Goal: Information Seeking & Learning: Learn about a topic

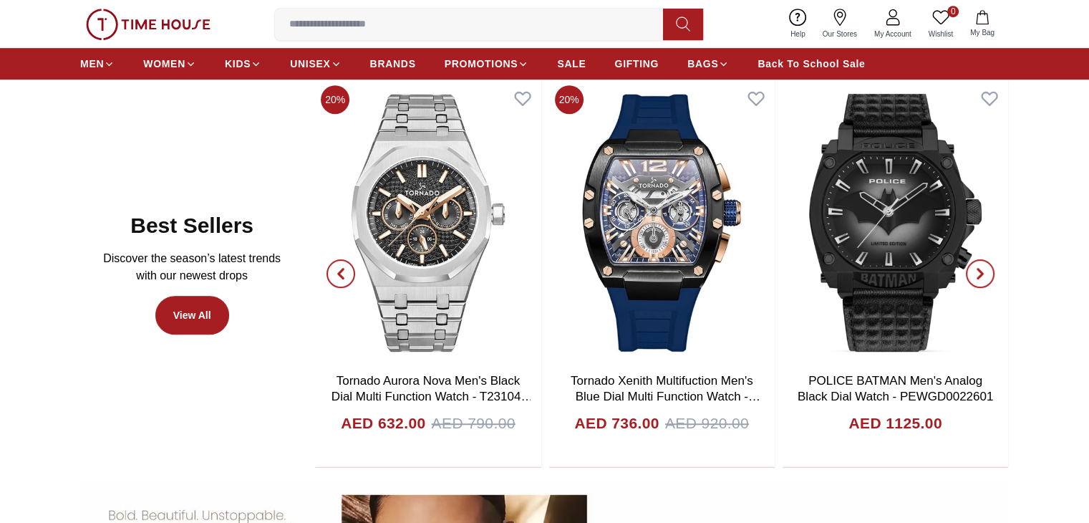
scroll to position [768, 0]
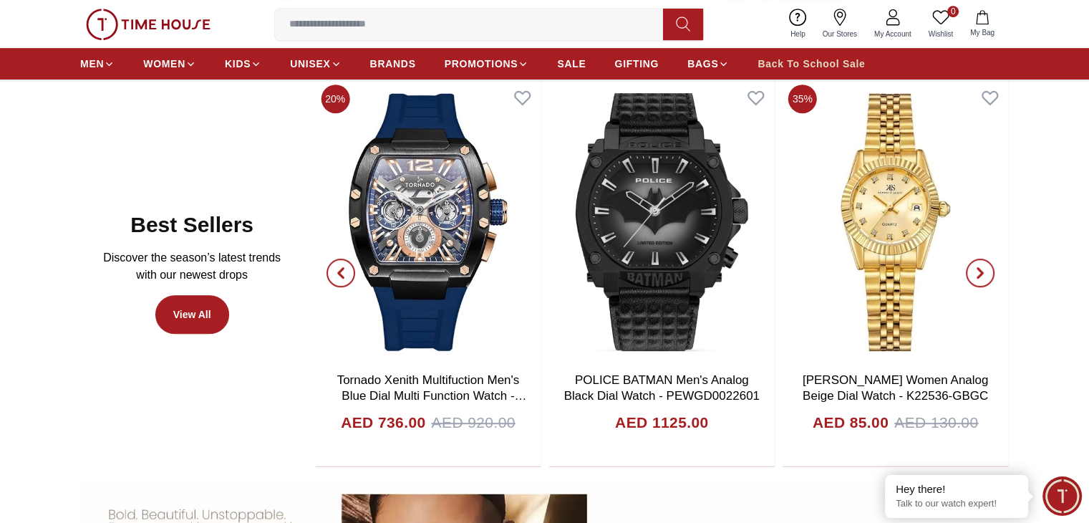
click at [775, 71] on link "Back To School Sale" at bounding box center [811, 64] width 107 height 26
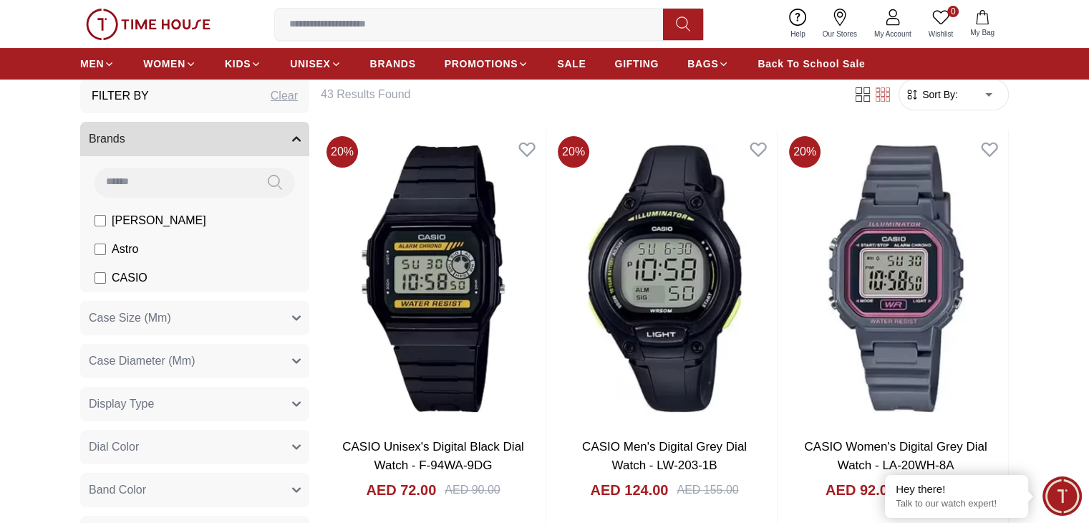
scroll to position [421, 0]
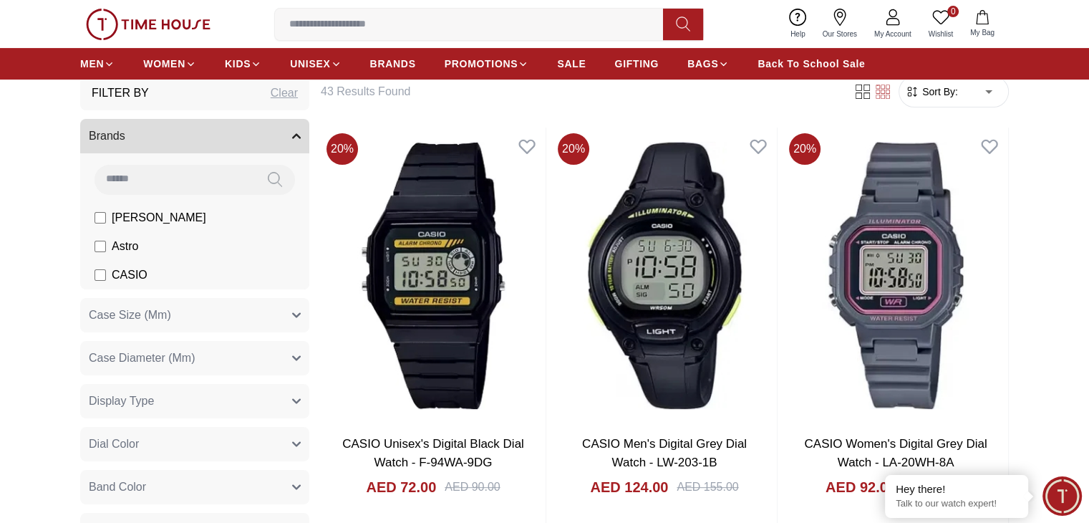
click at [112, 272] on span "CASIO" at bounding box center [130, 274] width 36 height 17
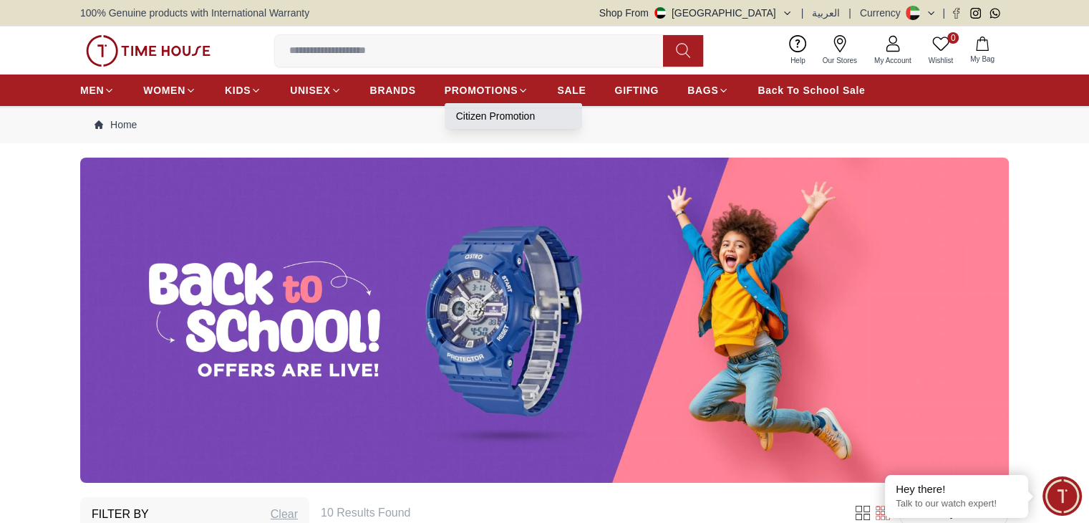
click at [495, 112] on link "Citizen Promotion" at bounding box center [513, 116] width 115 height 14
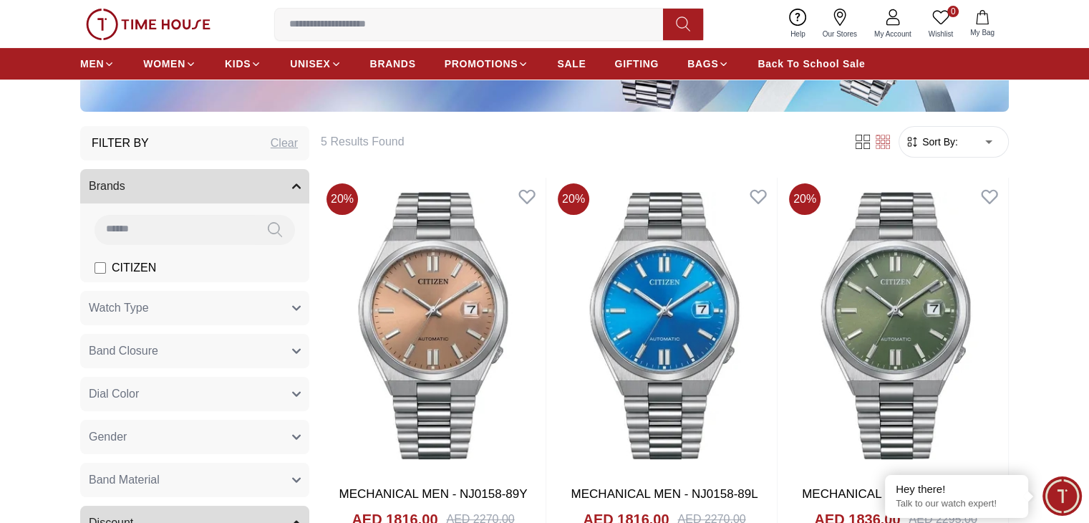
scroll to position [372, 0]
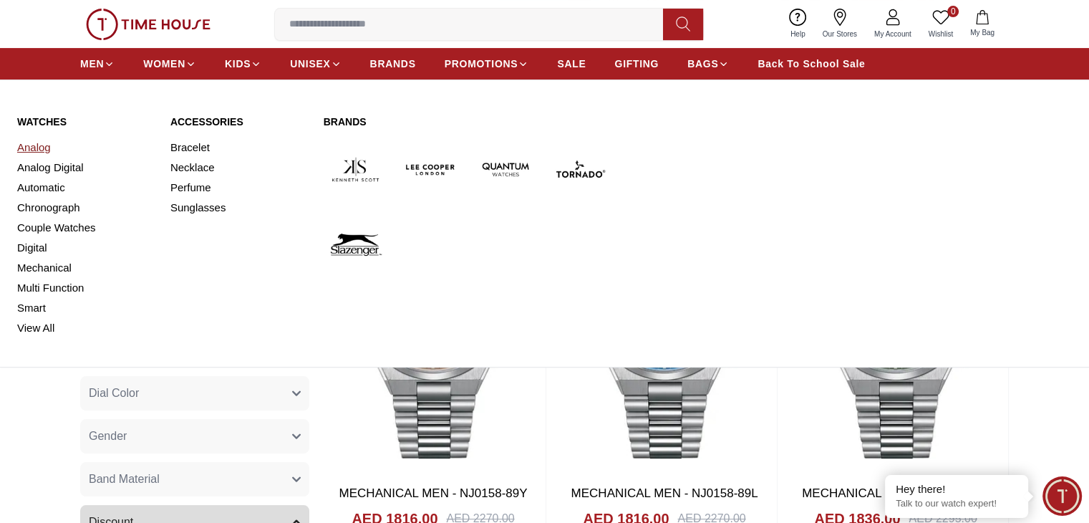
click at [44, 147] on link "Analog" at bounding box center [85, 148] width 136 height 20
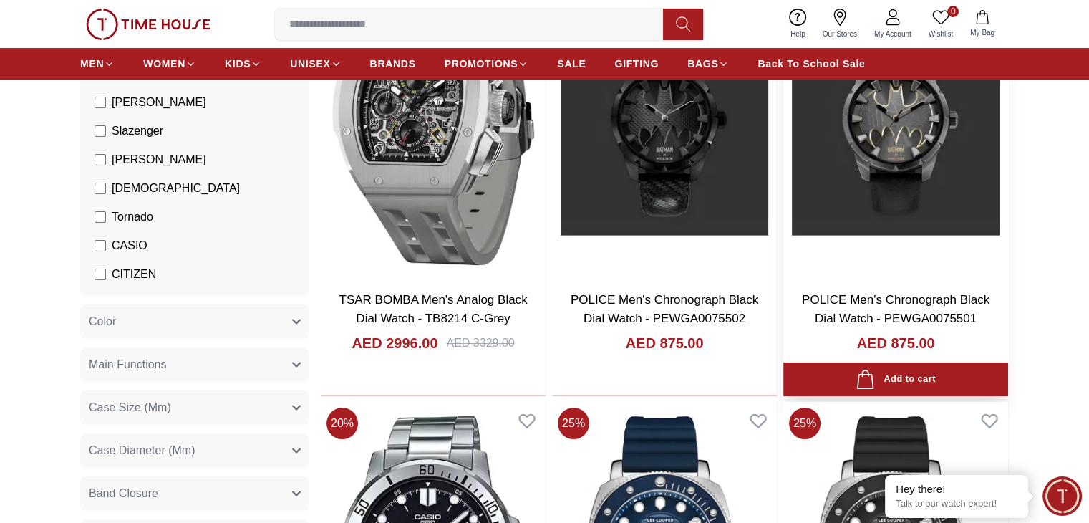
scroll to position [437, 0]
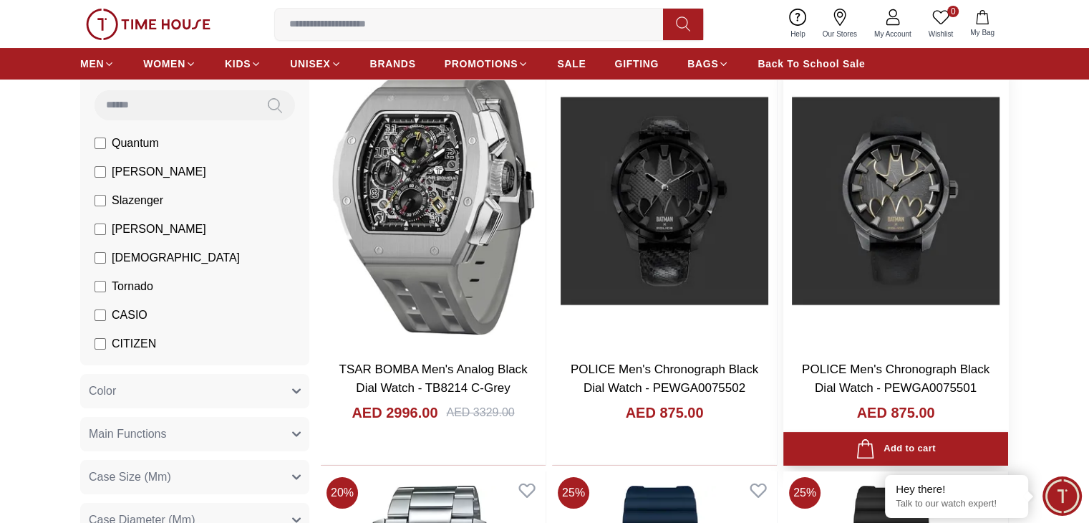
scroll to position [44, 0]
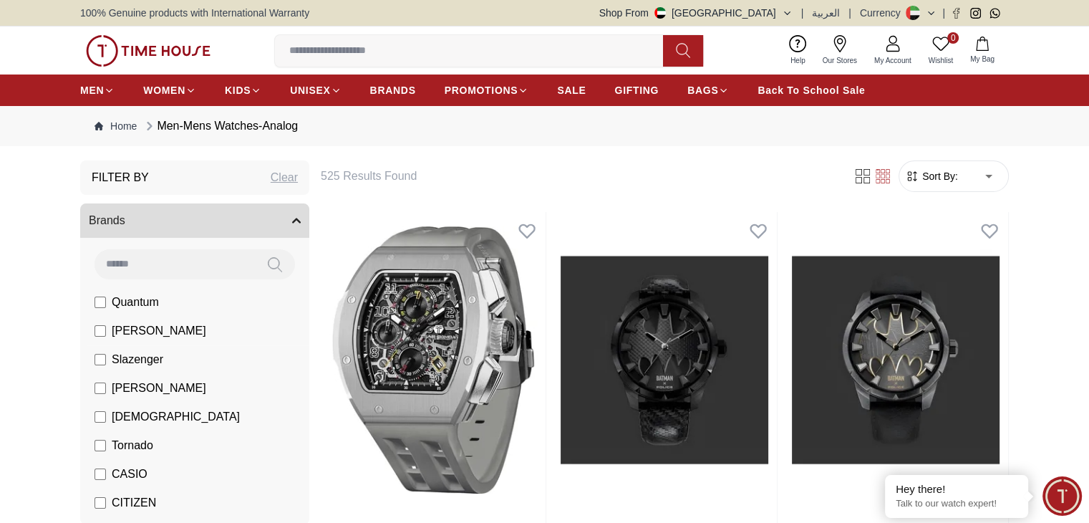
click at [138, 336] on span "[PERSON_NAME]" at bounding box center [159, 330] width 95 height 17
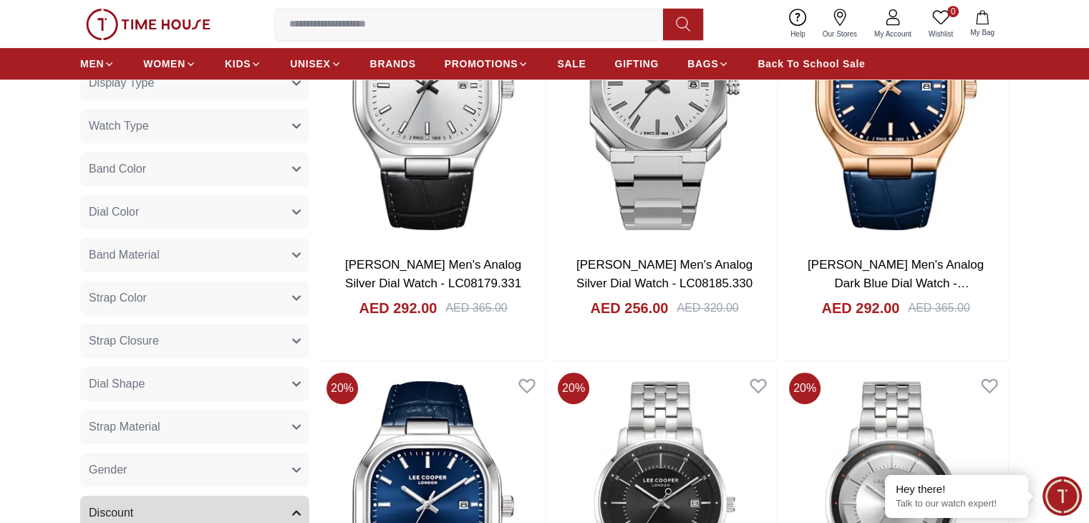
scroll to position [226, 0]
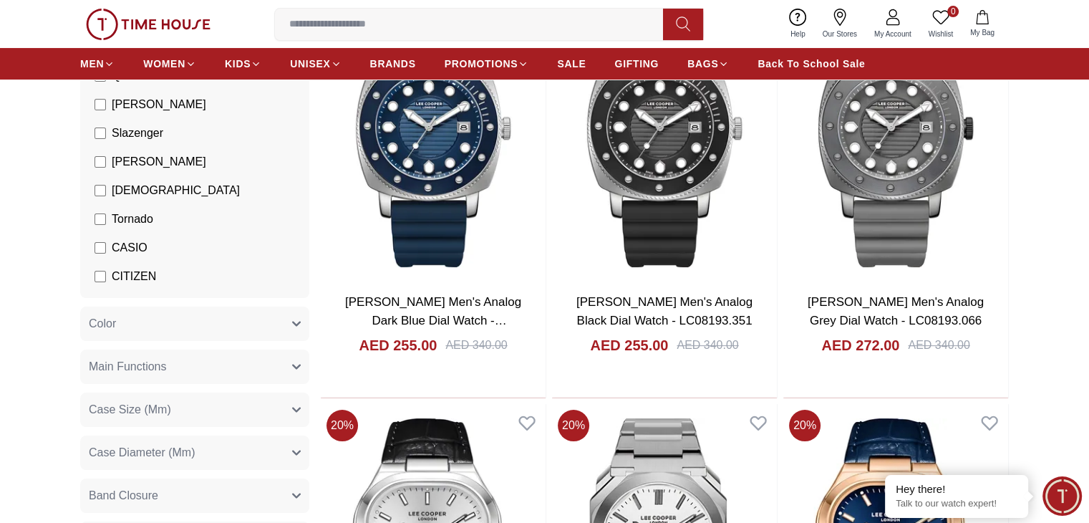
click at [110, 249] on label "CASIO" at bounding box center [121, 247] width 53 height 17
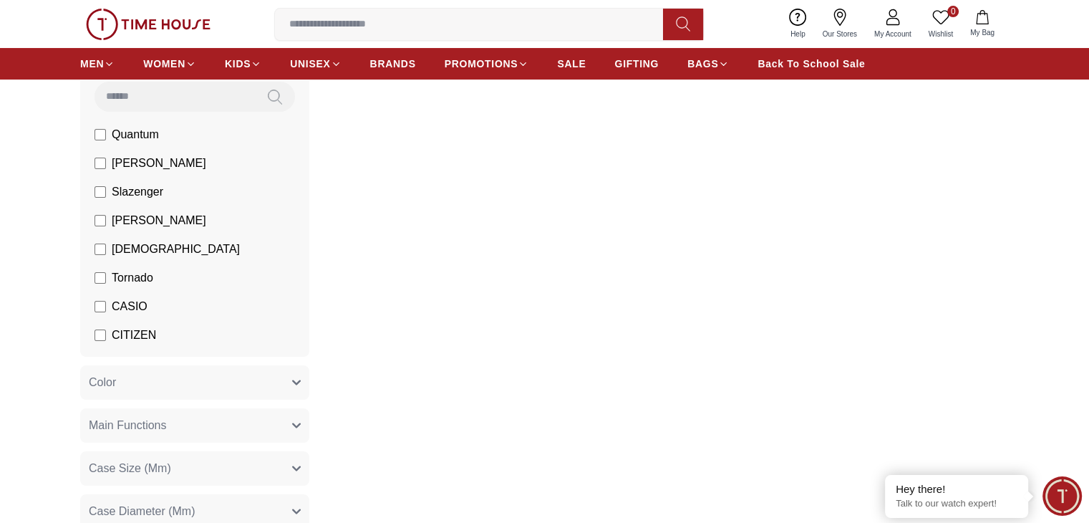
scroll to position [162, 0]
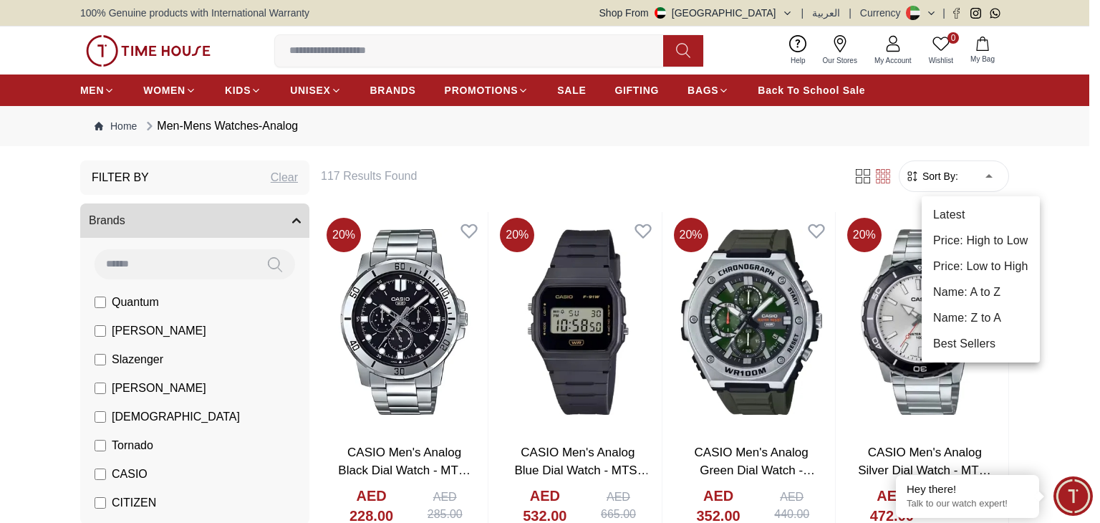
click at [983, 259] on li "Price: Low to High" at bounding box center [981, 267] width 118 height 26
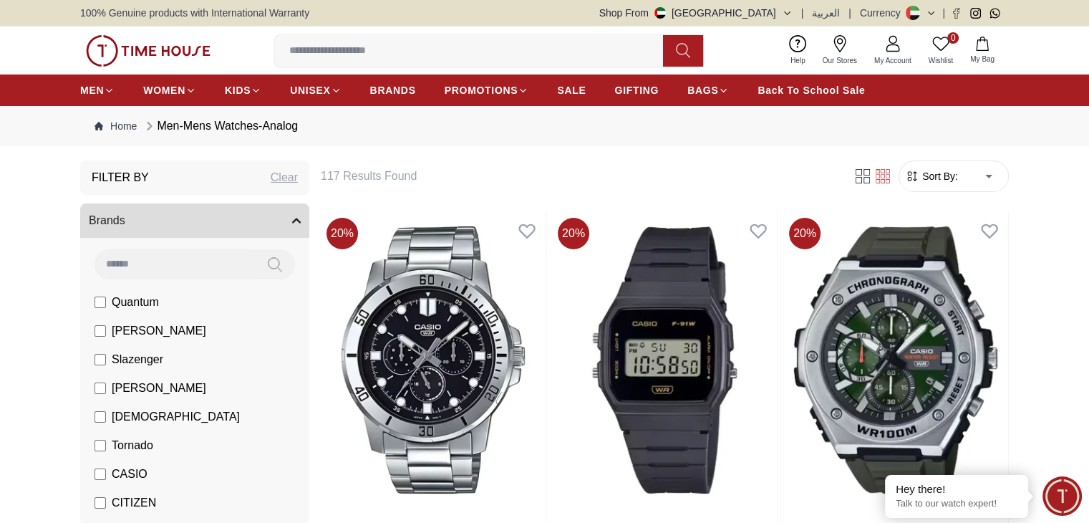
type input "*"
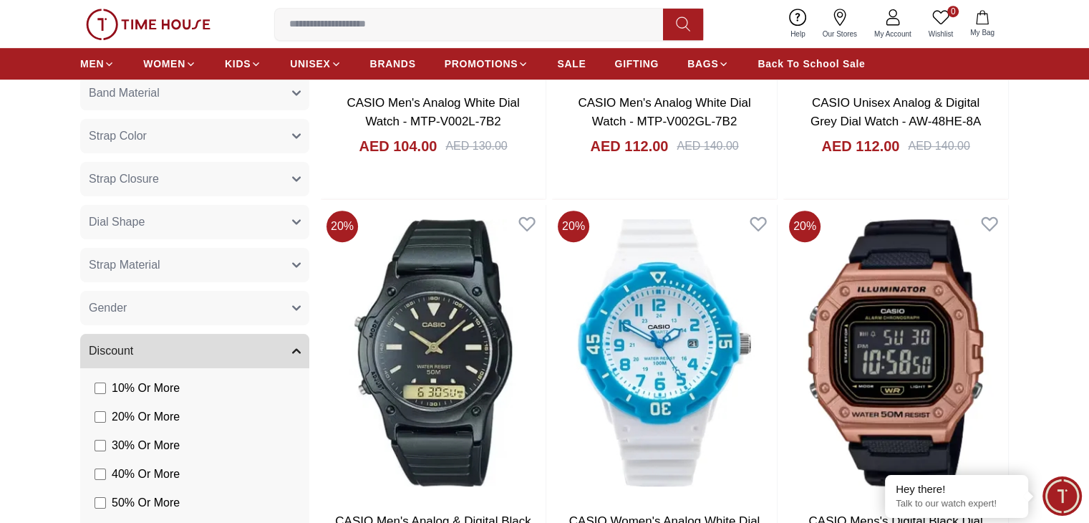
scroll to position [845, 0]
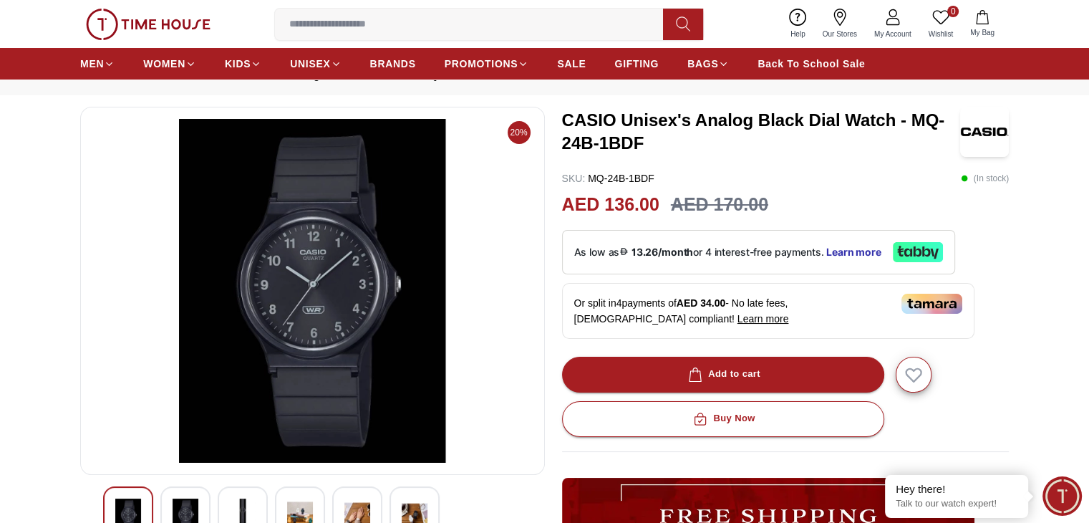
scroll to position [60, 0]
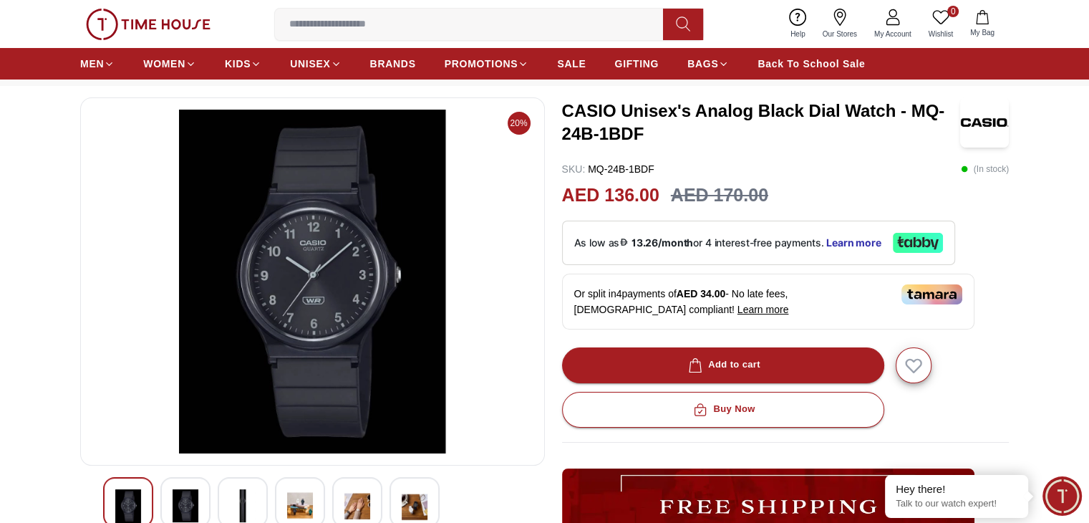
click at [356, 241] on img at bounding box center [312, 282] width 440 height 344
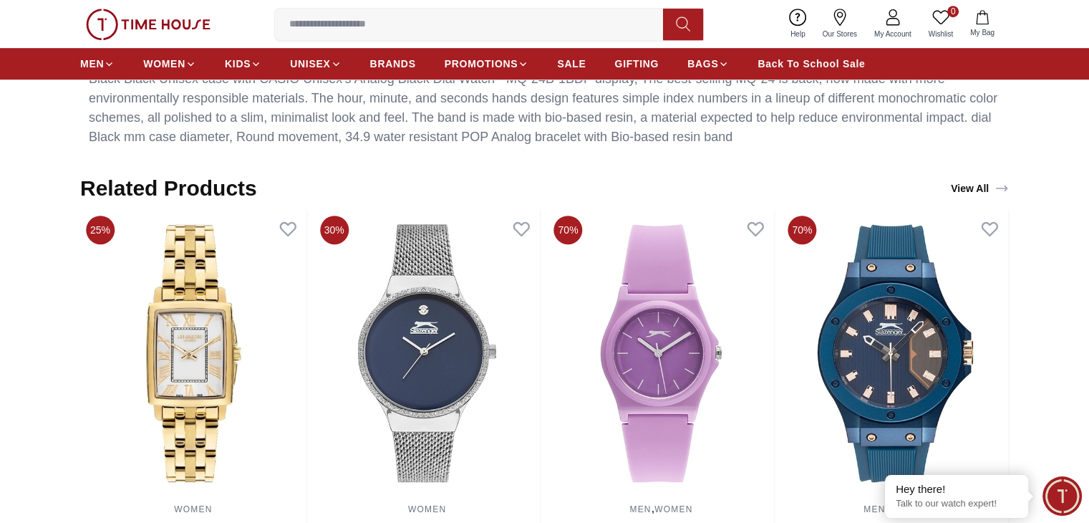
scroll to position [0, 0]
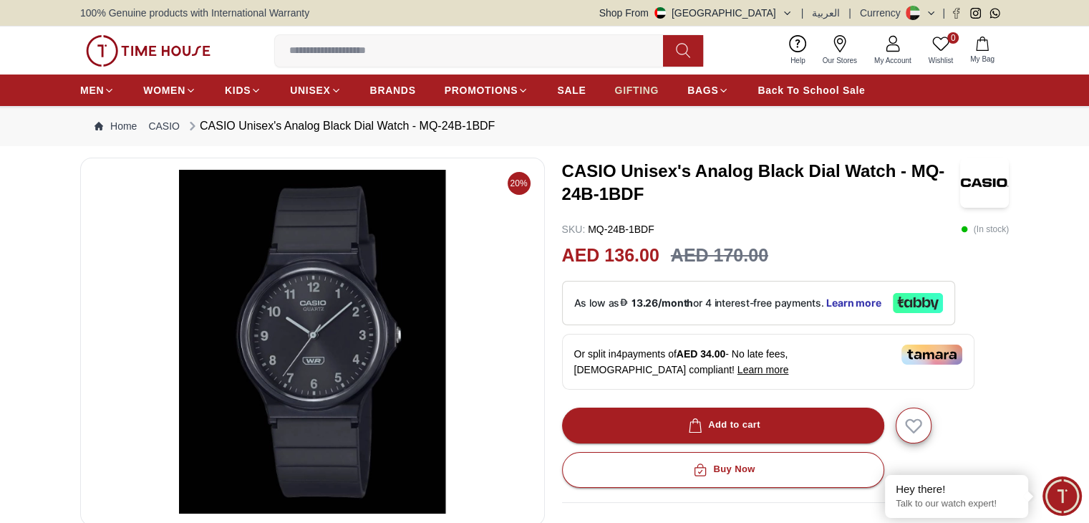
click at [634, 83] on span "GIFTING" at bounding box center [636, 90] width 44 height 14
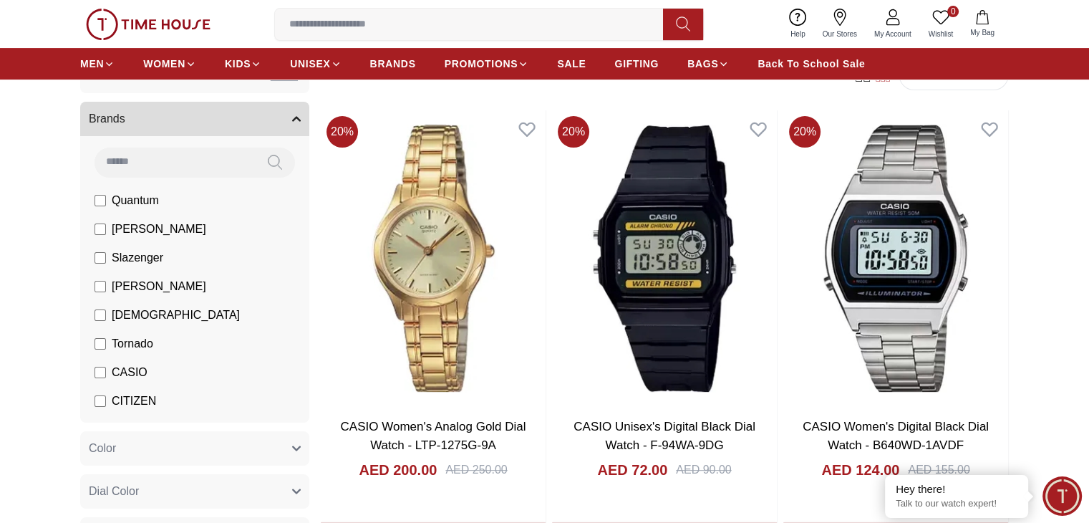
scroll to position [440, 0]
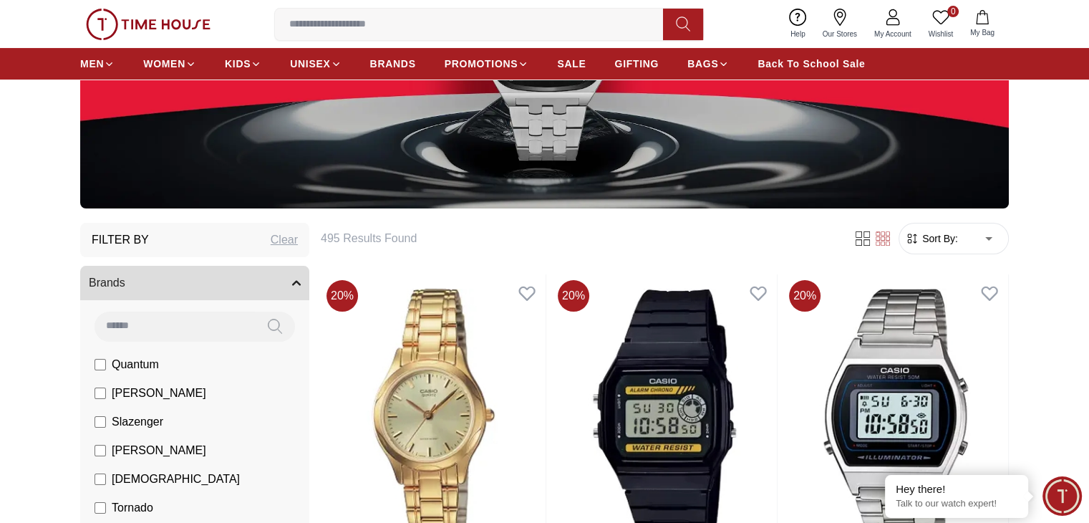
scroll to position [281, 0]
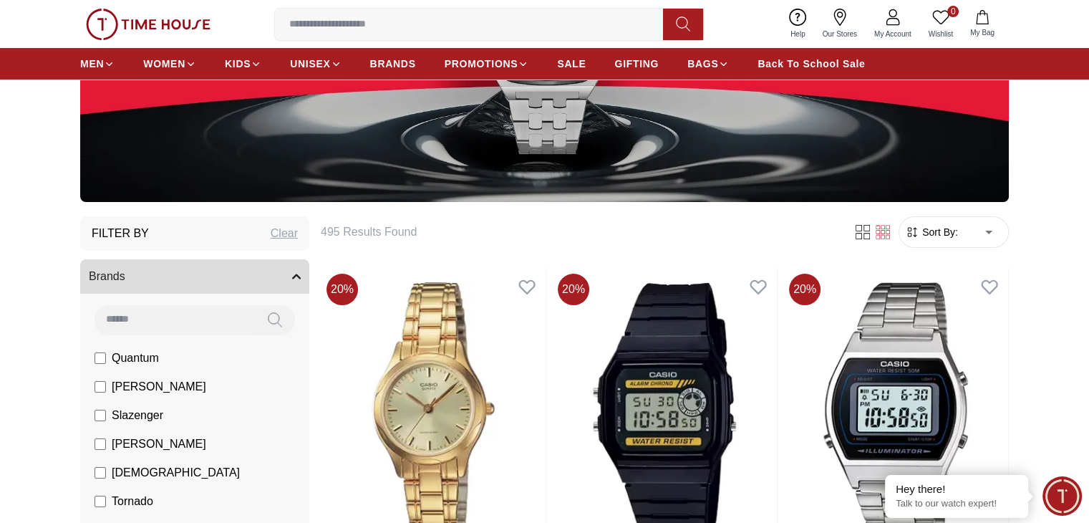
click at [954, 226] on span "Sort By:" at bounding box center [939, 232] width 39 height 14
click at [932, 240] on form "Sort By: ​ ****** ​" at bounding box center [954, 232] width 110 height 32
click at [930, 228] on span "Sort By:" at bounding box center [939, 232] width 39 height 14
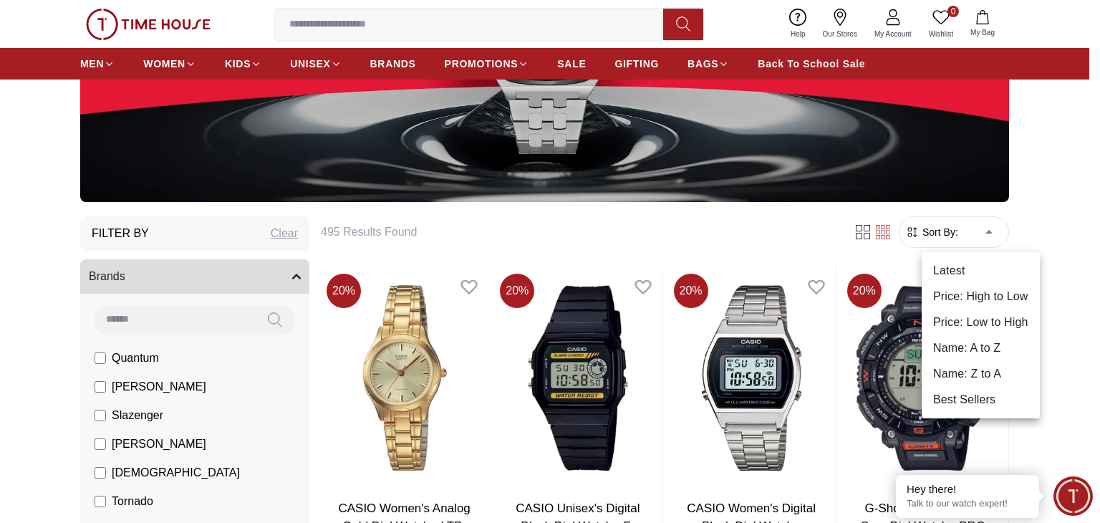
click at [969, 290] on li "Price: High to Low" at bounding box center [981, 297] width 118 height 26
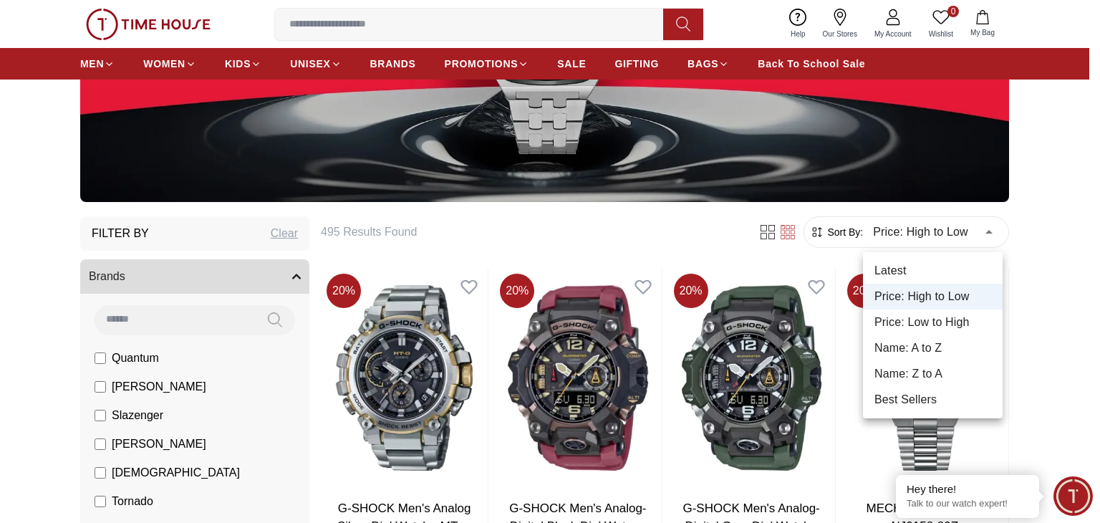
click at [907, 328] on li "Price: Low to High" at bounding box center [933, 322] width 140 height 26
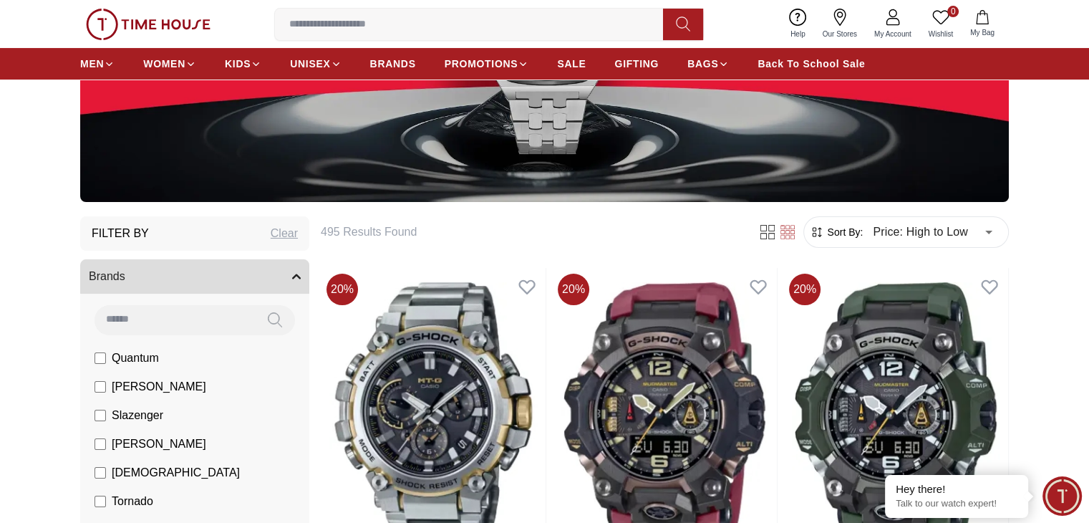
type input "*"
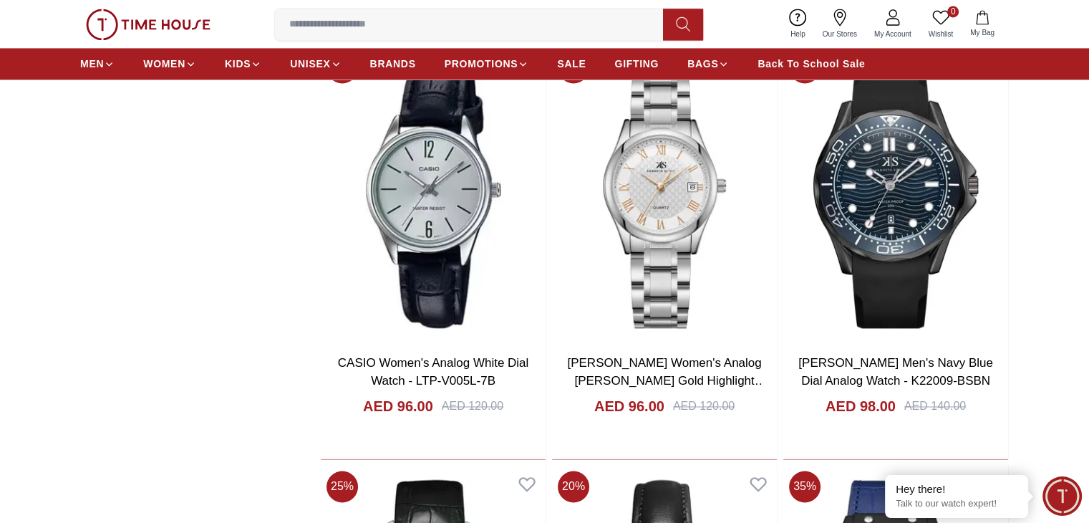
scroll to position [2179, 0]
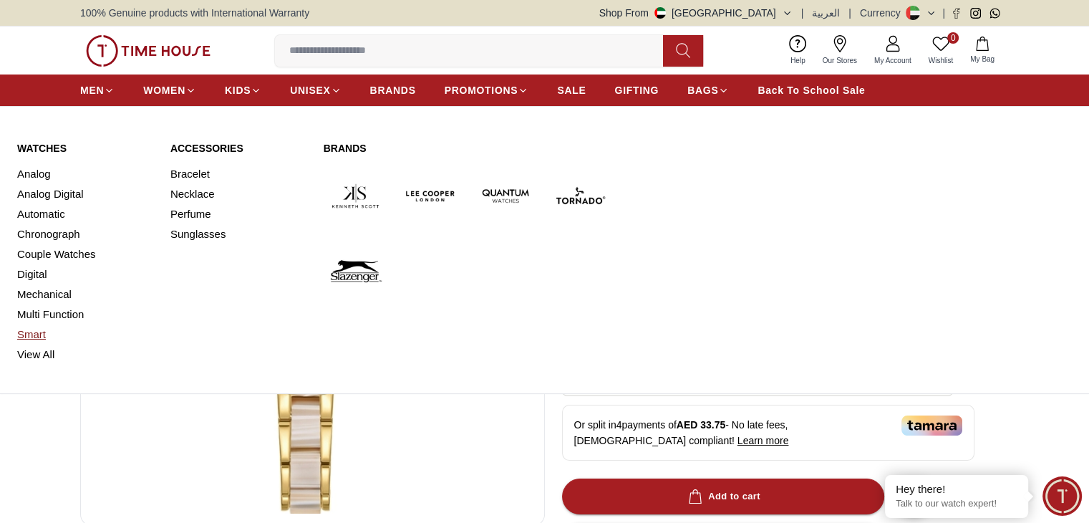
click at [27, 334] on link "Smart" at bounding box center [85, 334] width 136 height 20
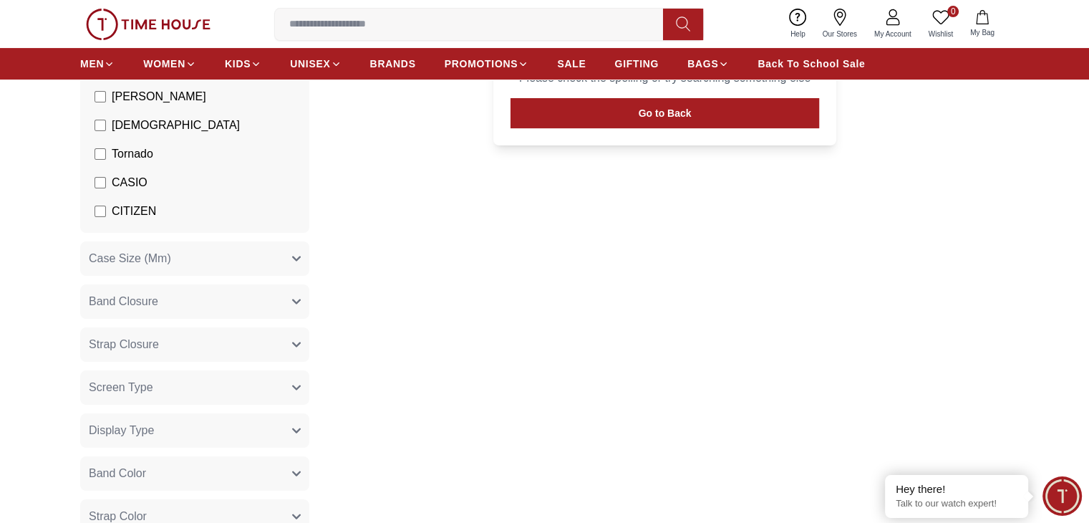
scroll to position [295, 0]
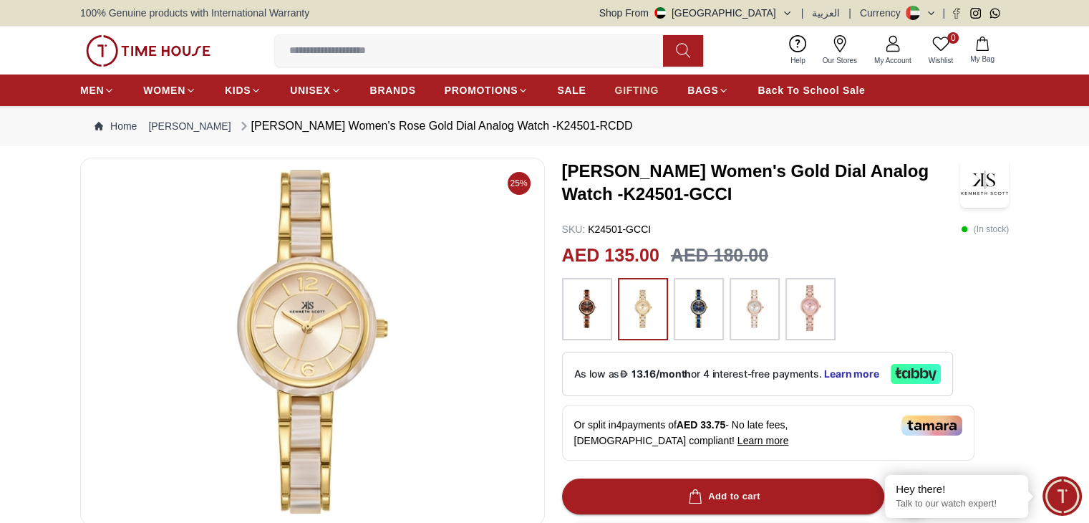
click at [647, 84] on span "GIFTING" at bounding box center [636, 90] width 44 height 14
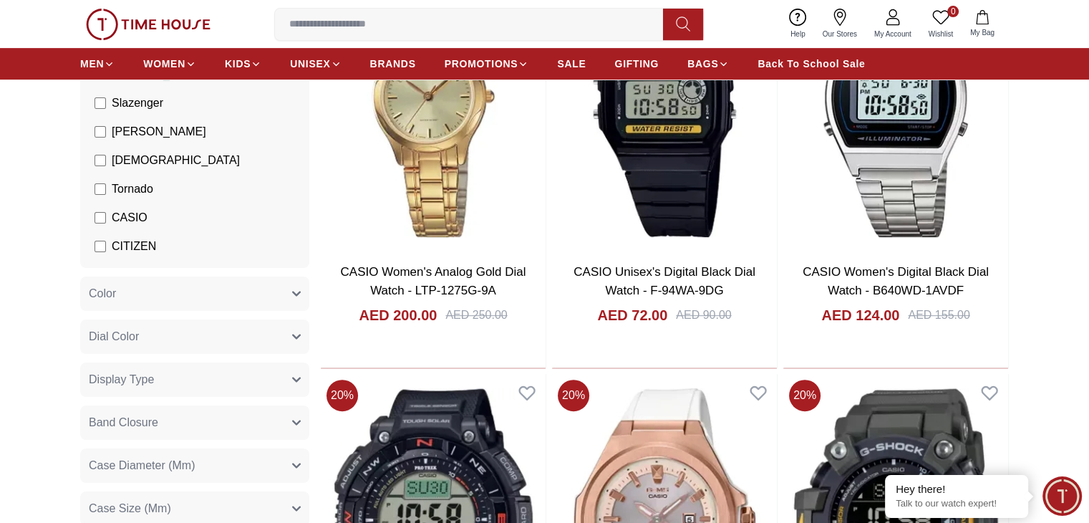
scroll to position [424, 0]
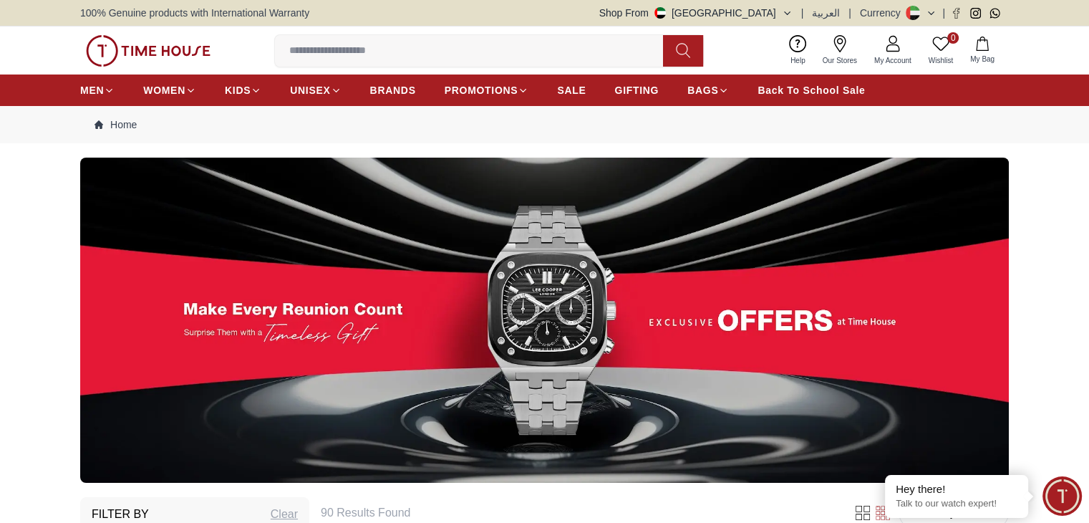
scroll to position [418, 0]
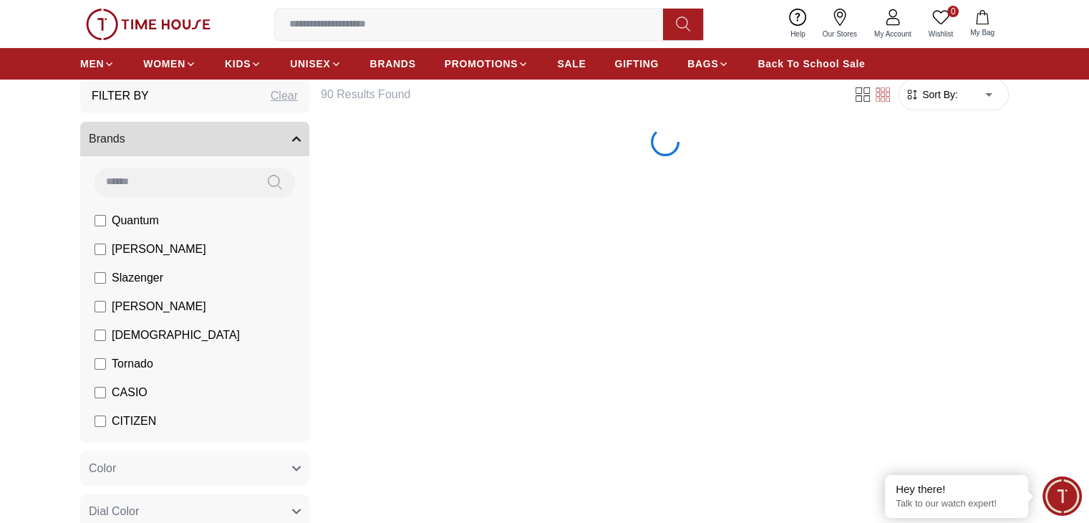
scroll to position [424, 0]
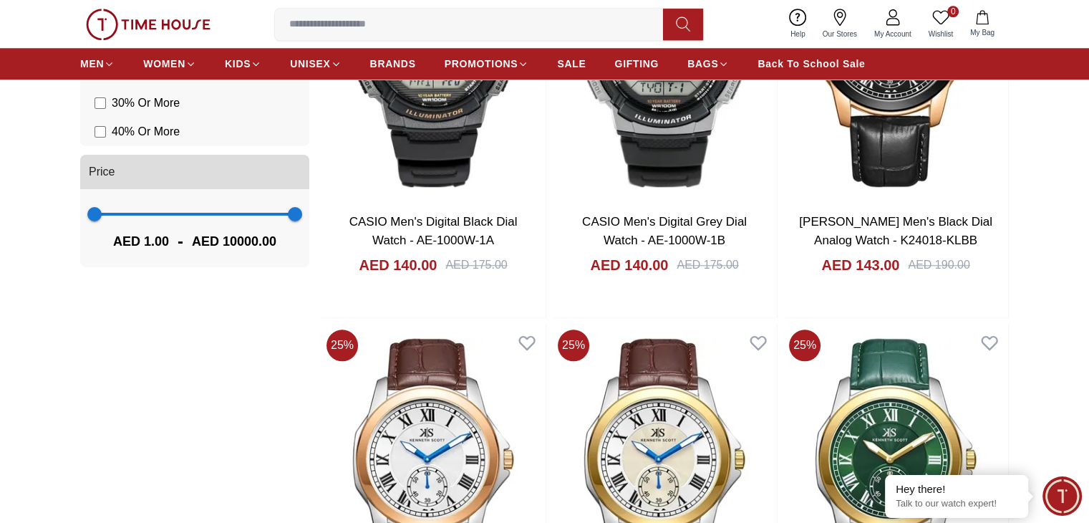
scroll to position [2415, 0]
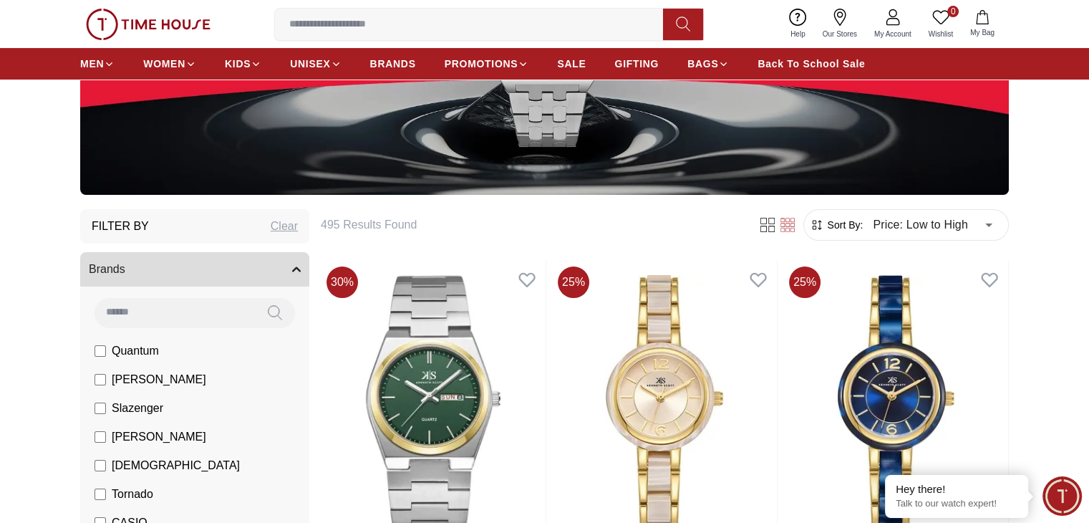
scroll to position [277, 0]
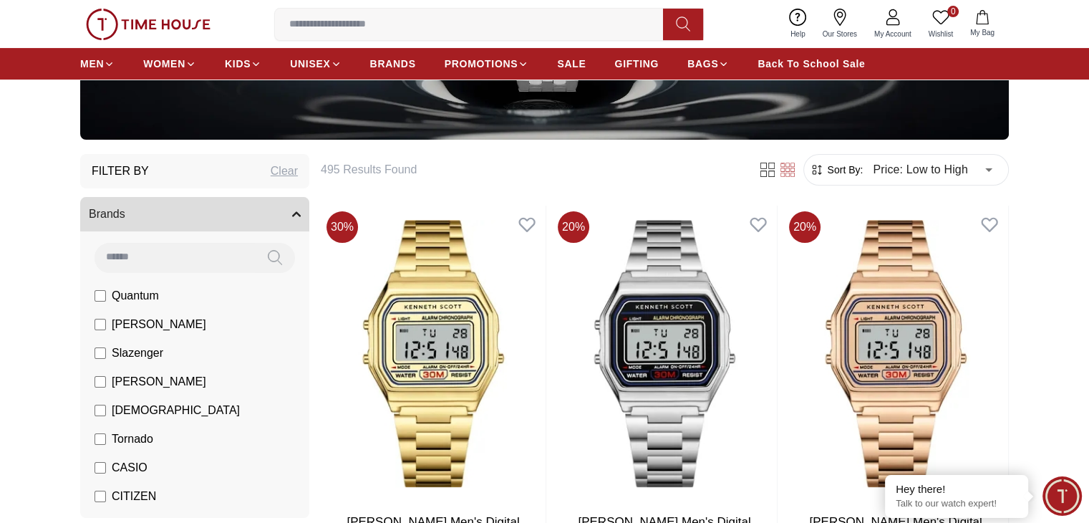
scroll to position [281, 0]
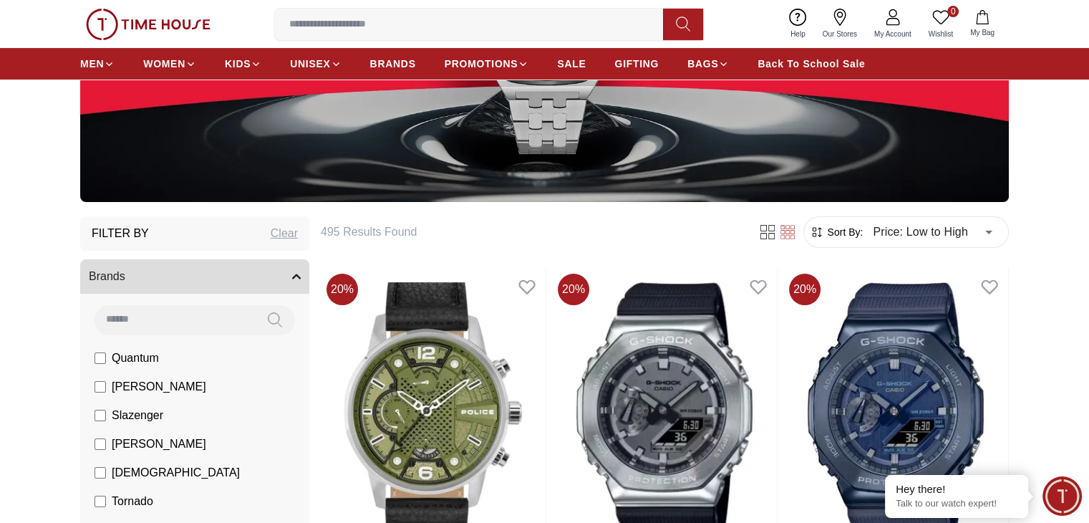
type input "*"
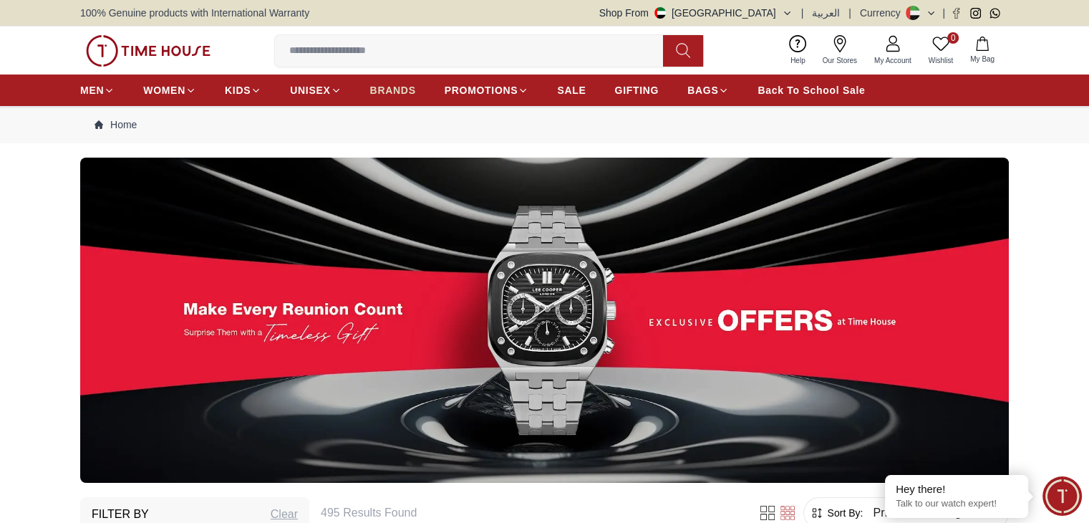
click at [390, 87] on span "BRANDS" at bounding box center [393, 90] width 46 height 14
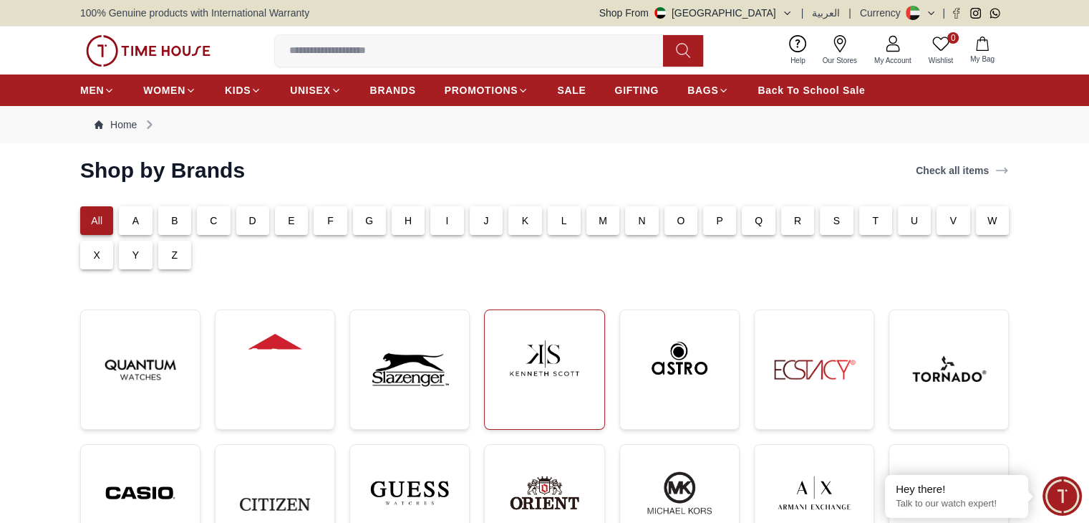
scroll to position [286, 0]
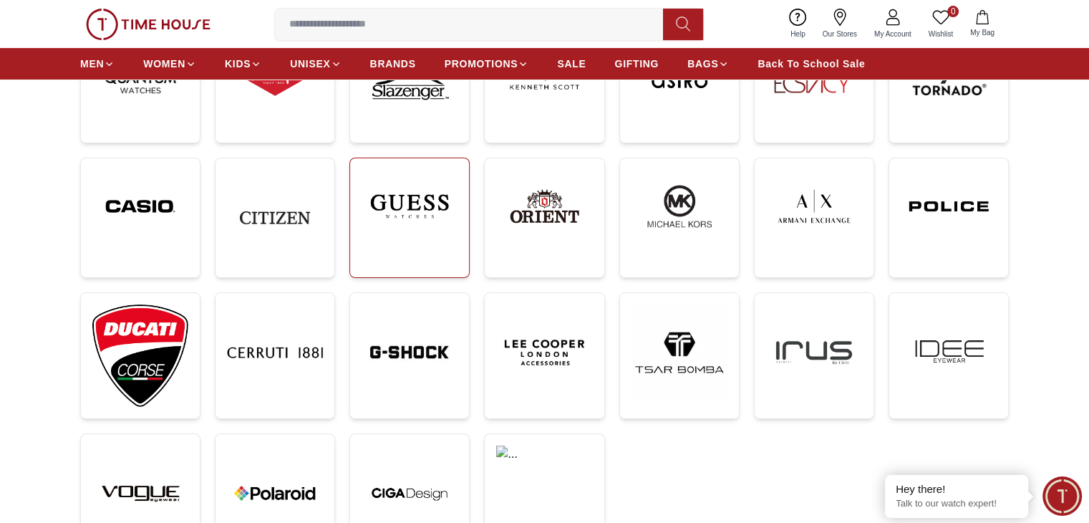
click at [415, 229] on img at bounding box center [410, 206] width 96 height 73
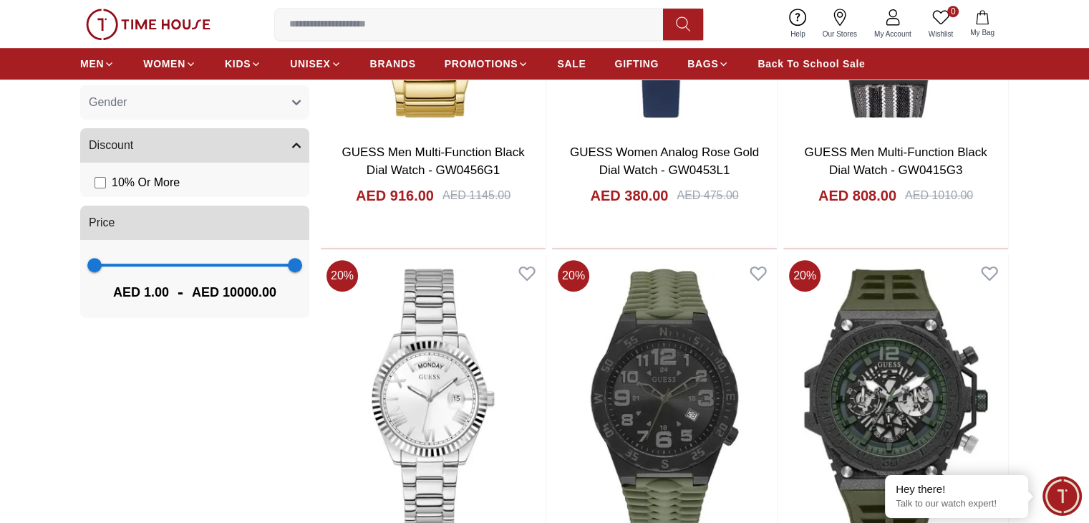
scroll to position [1110, 0]
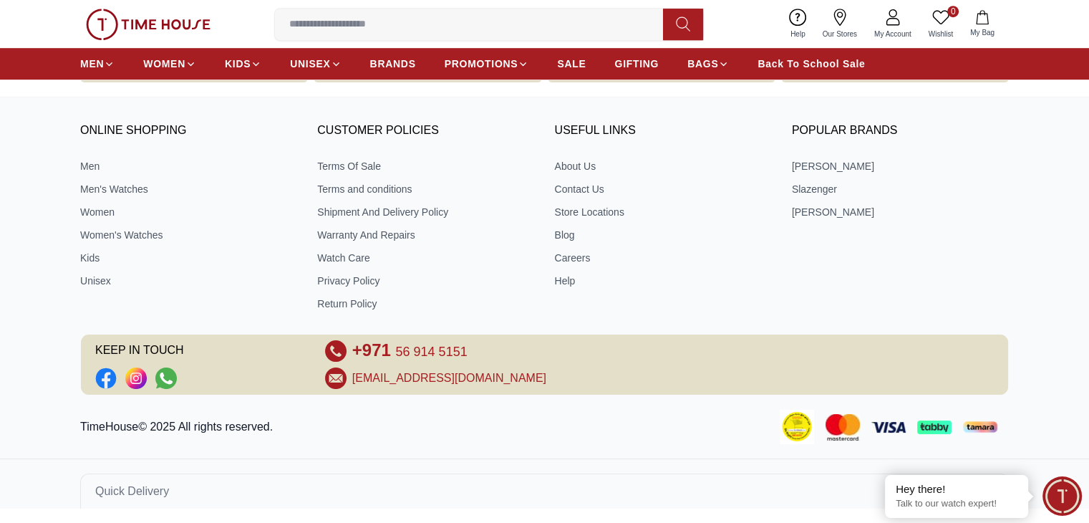
scroll to position [286, 0]
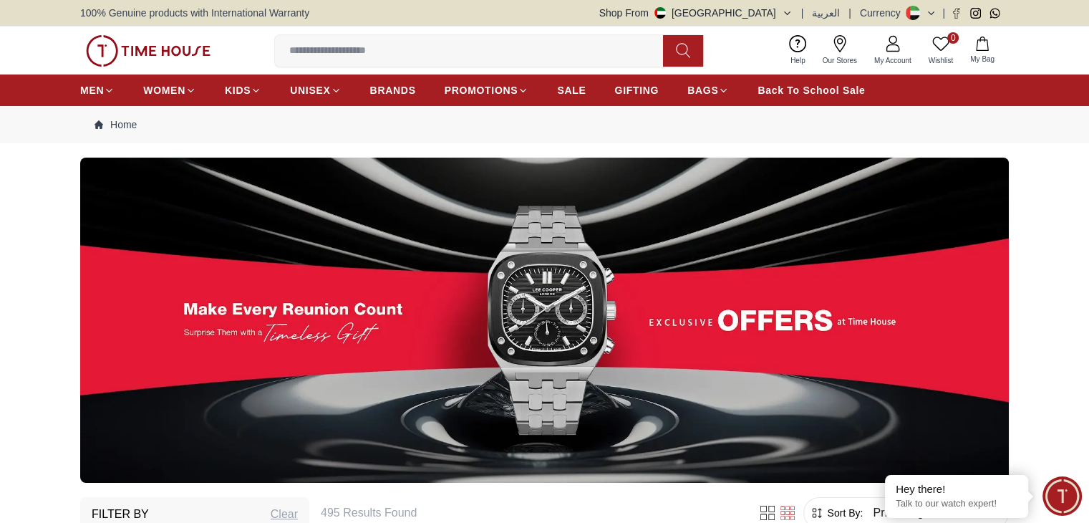
scroll to position [281, 0]
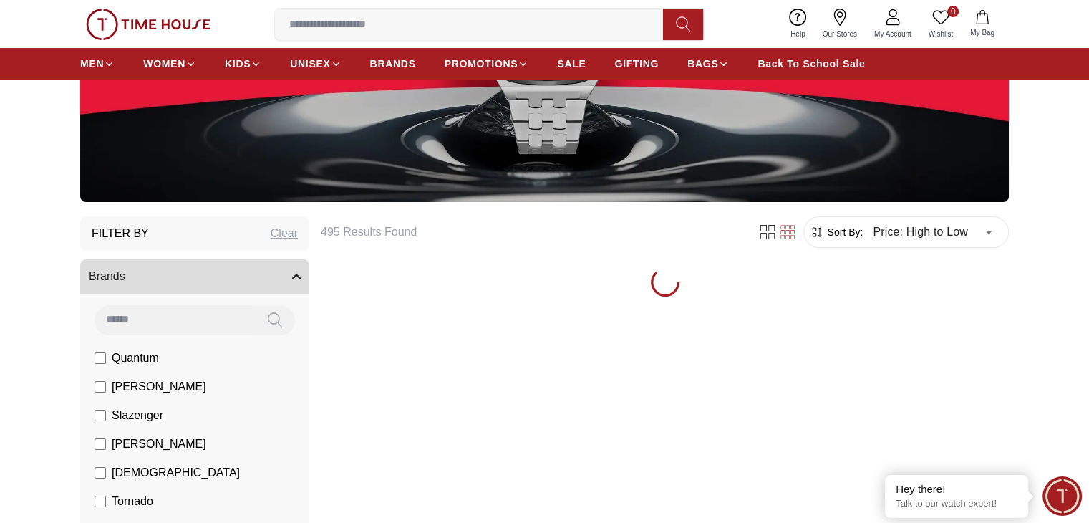
type input "******"
